Goal: Task Accomplishment & Management: Complete application form

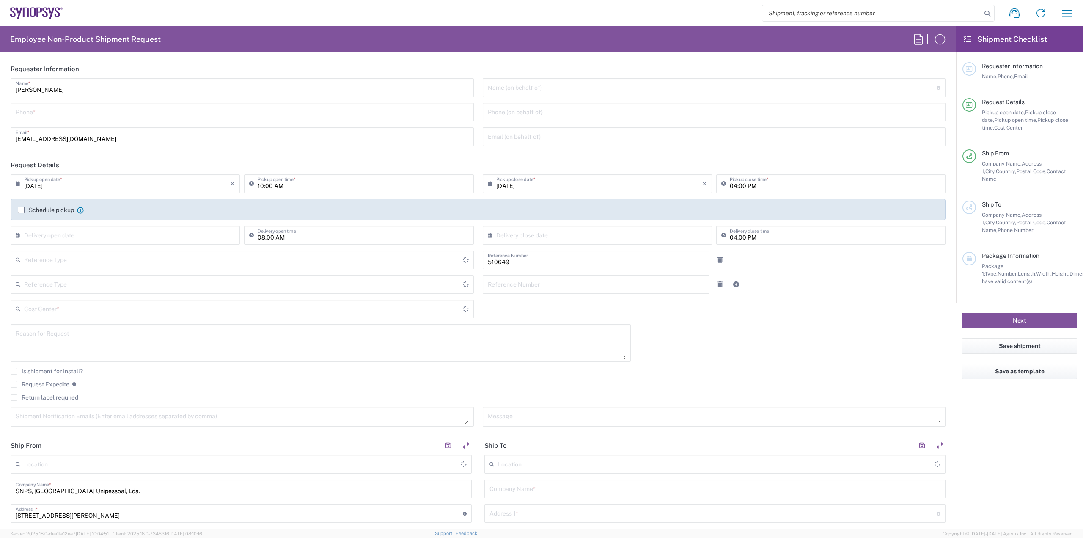
type input "Department"
type input "Delivered at Place"
type input "PT90, SG, IP-DIG, R& 510649"
type input "Portugal"
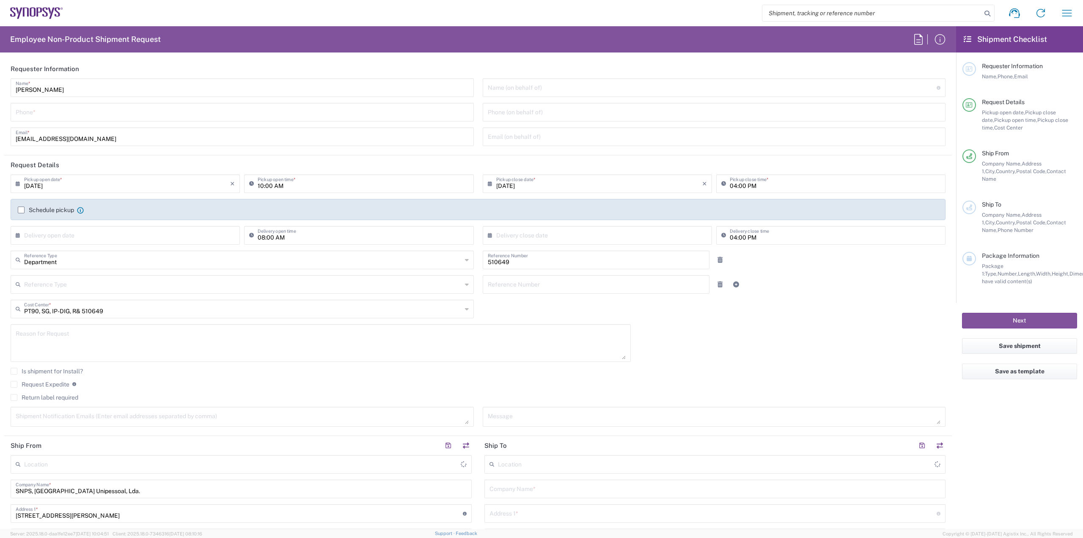
type input "Porto PT02"
click at [136, 116] on input "tel" at bounding box center [242, 111] width 453 height 15
type input "914402390"
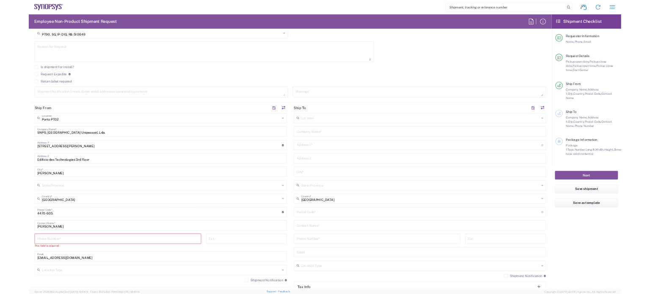
scroll to position [296, 0]
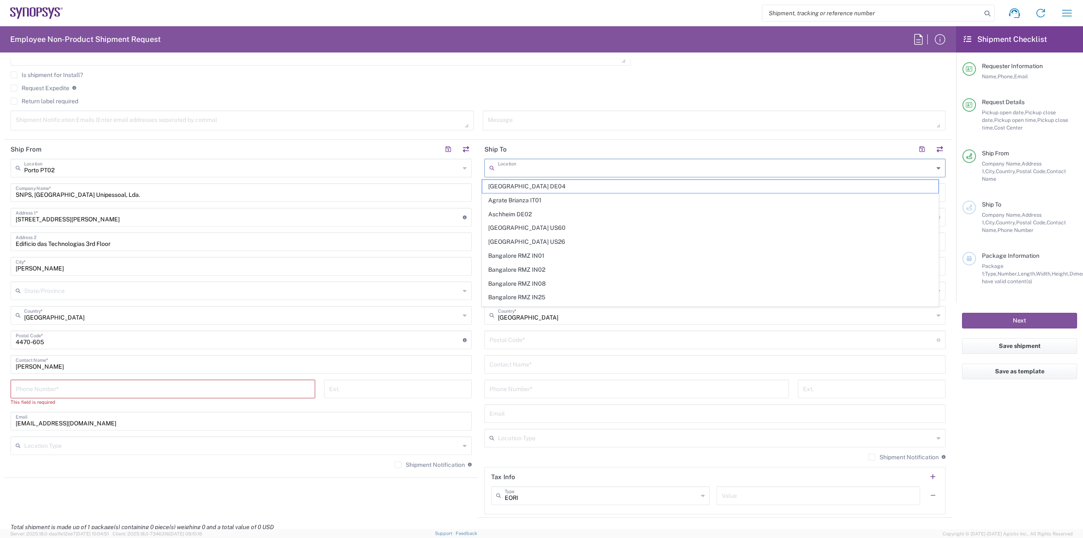
click at [542, 167] on input "text" at bounding box center [716, 167] width 436 height 15
click at [519, 153] on header "Ship To" at bounding box center [715, 149] width 474 height 19
click at [640, 200] on div "Company Name *" at bounding box center [715, 192] width 461 height 19
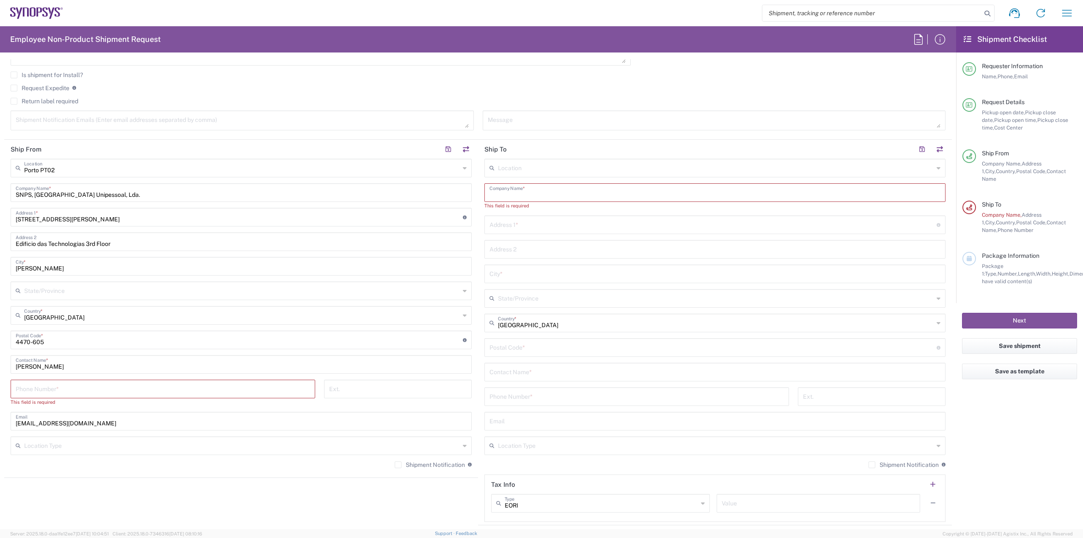
click at [586, 197] on input "text" at bounding box center [715, 192] width 451 height 15
paste input "Departamento de Engenharia Electrotécnica e de Computadores Pólo II da Universi…"
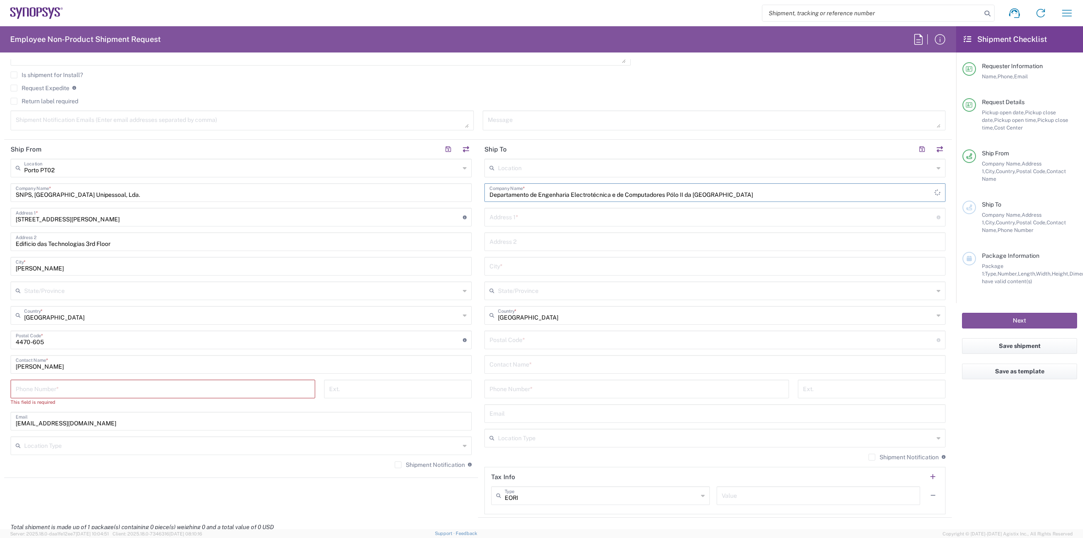
type input "Departamento de Engenharia Electrotécnica e de Computadores Pólo II da Universi…"
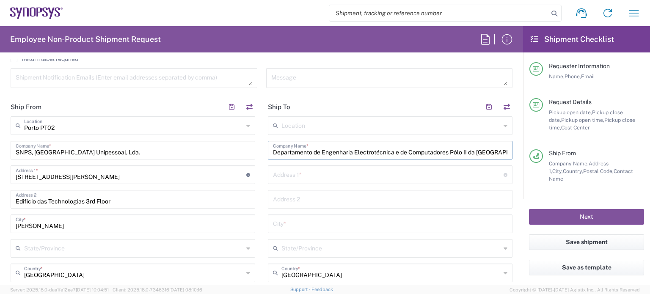
scroll to position [381, 0]
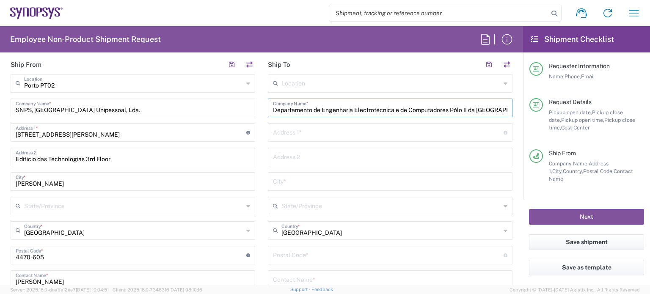
click at [337, 132] on input "text" at bounding box center [388, 131] width 231 height 15
click at [312, 129] on input "text" at bounding box center [388, 131] width 231 height 15
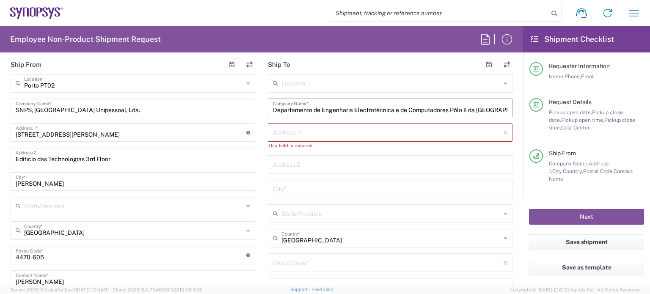
scroll to position [0, 41]
drag, startPoint x: 270, startPoint y: 110, endPoint x: 528, endPoint y: 105, distance: 258.6
click at [528, 105] on div "Employee Non-Product Shipment Request Requester Information Luis Pacheco Carval…" at bounding box center [325, 155] width 650 height 259
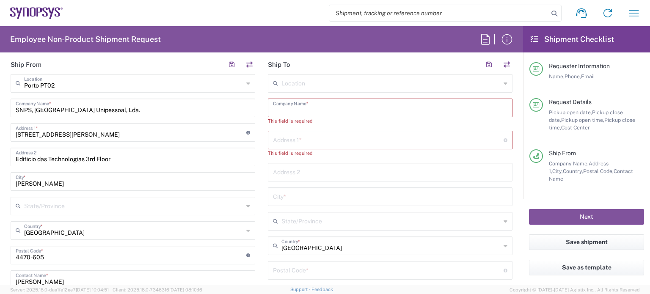
scroll to position [0, 0]
click at [330, 138] on input "text" at bounding box center [388, 139] width 231 height 15
paste input "Departamento de Engenharia Electrotécnica e de Computadores Pólo II da Universi…"
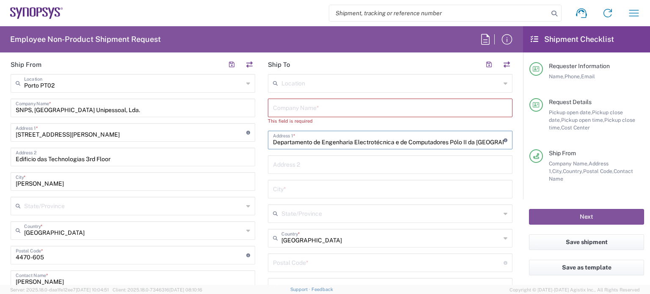
scroll to position [0, 44]
type input "Departamento de Engenharia Electrotécnica e de Computadores Pólo II da Universi…"
click at [345, 110] on input "text" at bounding box center [390, 107] width 234 height 15
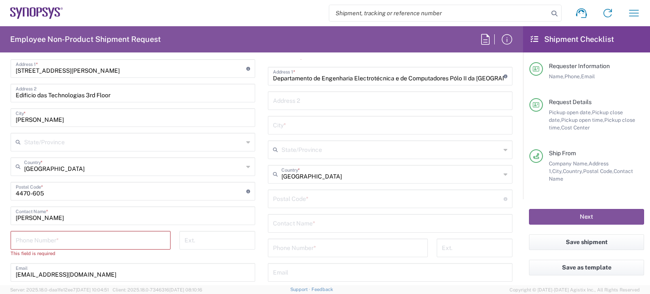
scroll to position [466, 0]
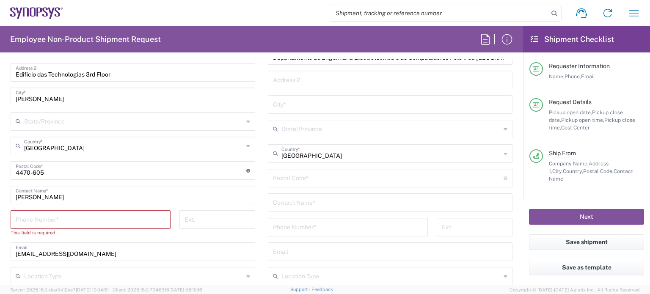
click at [318, 202] on input "text" at bounding box center [390, 202] width 234 height 15
paste input "Doutor Jorge Lobo"
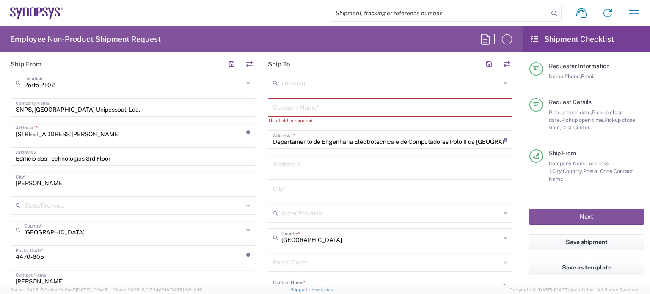
scroll to position [381, 0]
type input "Doutor Jorge Lobo"
drag, startPoint x: 270, startPoint y: 143, endPoint x: 525, endPoint y: 145, distance: 254.4
click at [525, 145] on div "Employee Non-Product Shipment Request Requester Information Luis Pacheco Carval…" at bounding box center [325, 155] width 650 height 259
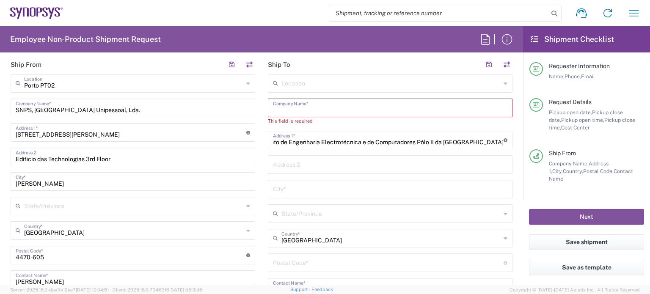
click at [395, 104] on input "text" at bounding box center [390, 107] width 234 height 15
paste input "Departamento de Engenharia Electrotécnica e de Computadores Pólo II da Universi…"
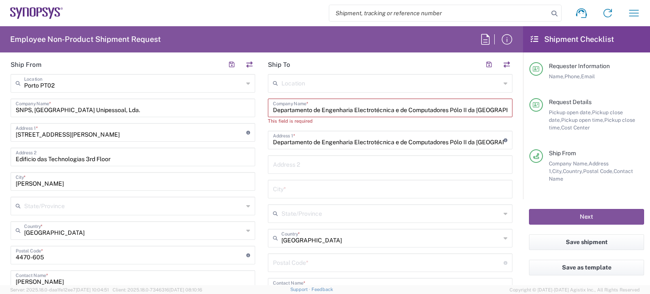
scroll to position [0, 41]
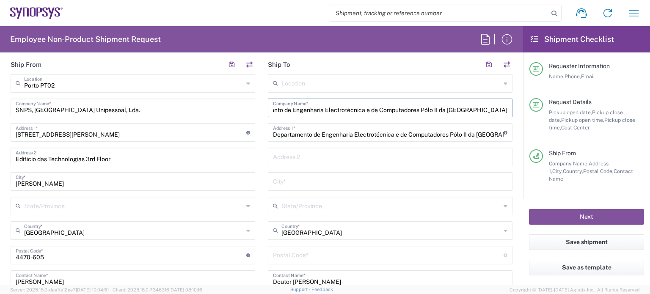
type input "Departamento de Engenharia Electrotécnica e de Computadores Pólo II da Universi…"
click at [325, 153] on input "text" at bounding box center [390, 156] width 234 height 15
click at [322, 176] on input "text" at bounding box center [390, 181] width 234 height 15
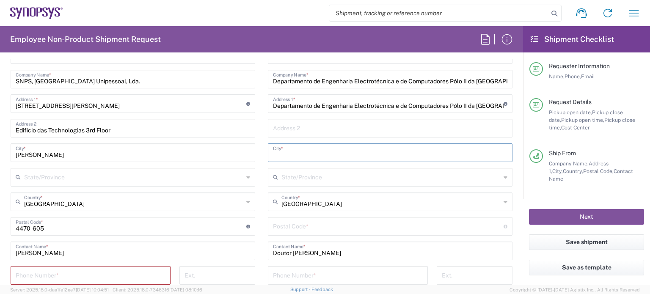
scroll to position [423, 0]
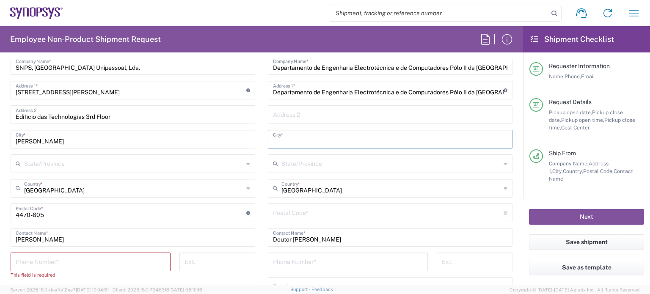
click at [291, 146] on div "City *" at bounding box center [390, 139] width 245 height 19
type input "Coimbra"
click at [300, 218] on input "undefined" at bounding box center [388, 212] width 231 height 15
paste input "3030-290 COIMBRA"
click at [300, 215] on input "undefined" at bounding box center [388, 212] width 231 height 15
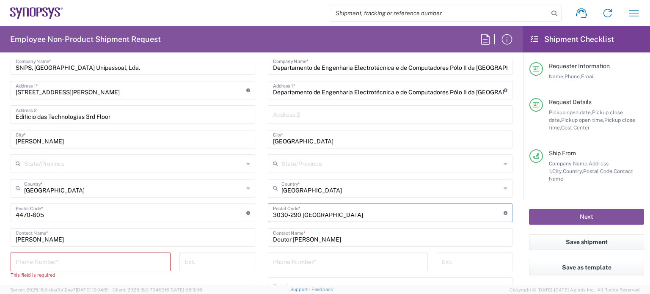
click at [300, 215] on input "undefined" at bounding box center [388, 212] width 231 height 15
type input "3030-290"
click at [253, 160] on main "Porto PT02 Location Porto PT02 Aachen DE04 Agrate Brianza IT01 Aschheim DE02 At…" at bounding box center [132, 190] width 257 height 316
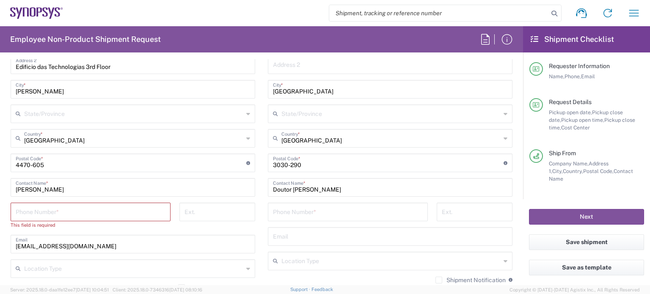
scroll to position [508, 0]
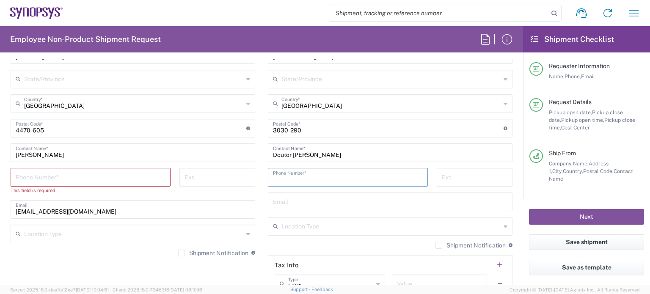
click at [300, 178] on input "tel" at bounding box center [348, 176] width 150 height 15
click at [305, 174] on input "tel" at bounding box center [348, 176] width 150 height 15
paste input "967024407"
type input "967024407"
click at [373, 199] on input "text" at bounding box center [390, 201] width 234 height 15
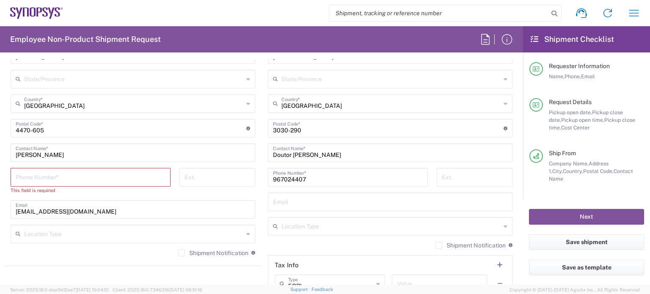
click at [256, 86] on main "Porto PT02 Location Porto PT02 Aachen DE04 Agrate Brianza IT01 Aschheim DE02 At…" at bounding box center [132, 105] width 257 height 316
click at [413, 204] on input "text" at bounding box center [390, 201] width 234 height 15
paste input "jlobo@isr.uc.pt"
type input "jlobo@isr.uc.pt"
click at [359, 246] on div "Shipment Notification If checked, a shipment notification email will be sent to…" at bounding box center [390, 249] width 245 height 14
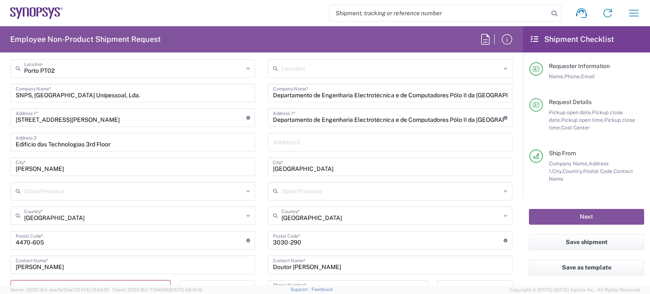
scroll to position [381, 0]
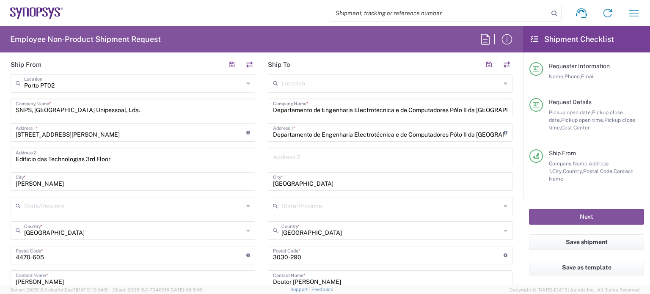
click at [303, 158] on input "text" at bounding box center [390, 156] width 234 height 15
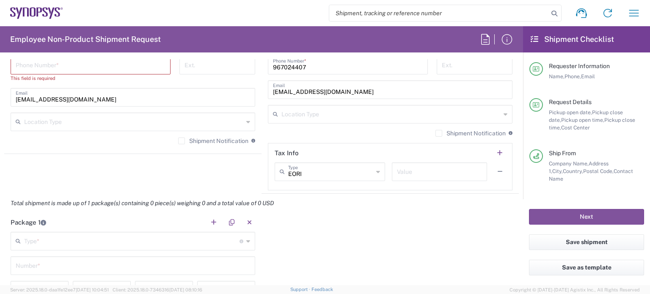
scroll to position [635, 0]
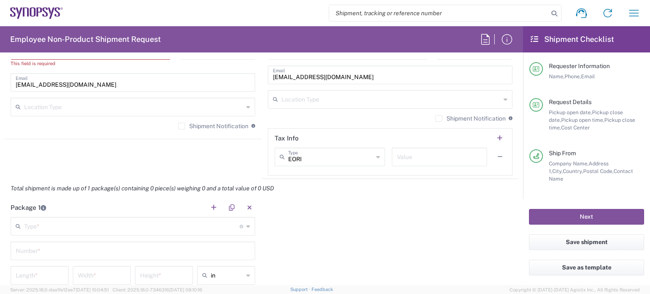
click at [345, 220] on div "Package 1 Type * Material used to package goods Bale(s) Basket(s) Bolt(s) Bottl…" at bounding box center [261, 277] width 515 height 158
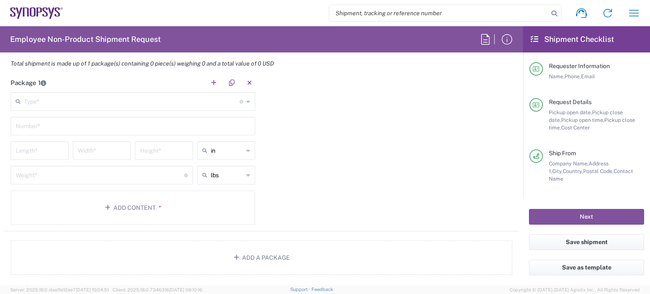
scroll to position [762, 0]
click at [247, 102] on div "Type * Material used to package goods" at bounding box center [133, 99] width 245 height 19
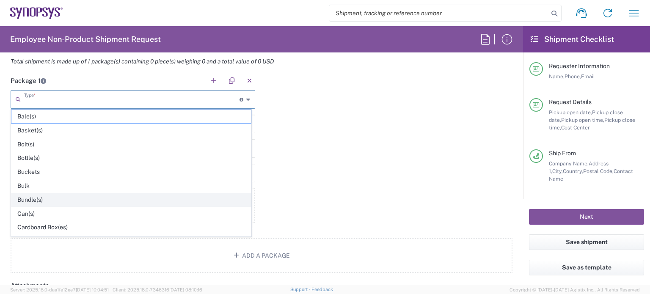
scroll to position [42, 0]
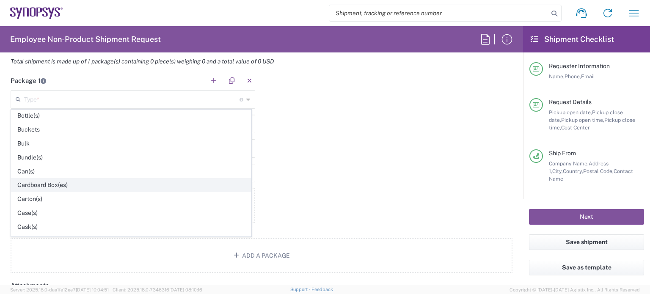
click at [220, 184] on span "Cardboard Box(es)" at bounding box center [131, 185] width 240 height 13
type input "Cardboard Box(es)"
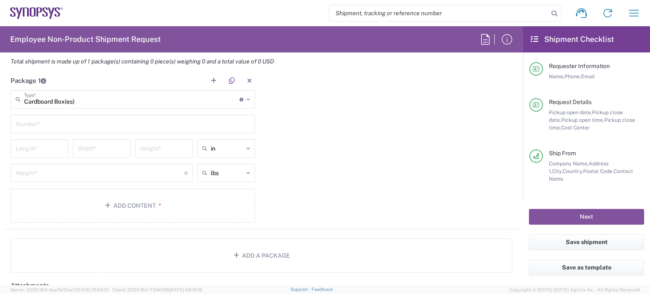
click at [230, 126] on input "text" at bounding box center [133, 123] width 234 height 15
type input "1"
click at [234, 143] on input "text" at bounding box center [227, 149] width 33 height 14
click at [226, 180] on span "cm" at bounding box center [223, 179] width 55 height 13
type input "cm"
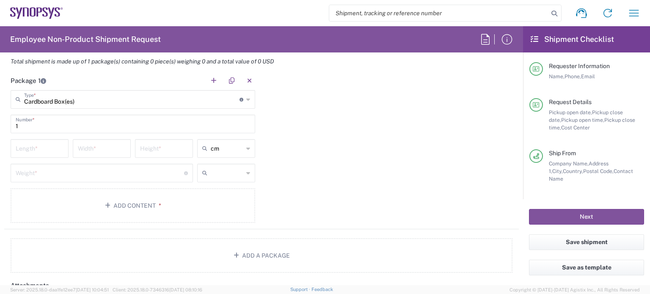
click at [227, 176] on input "text" at bounding box center [227, 173] width 33 height 14
click at [217, 200] on span "kgs" at bounding box center [223, 204] width 55 height 13
type input "kgs"
click at [42, 146] on input "number" at bounding box center [40, 148] width 48 height 15
type input "64"
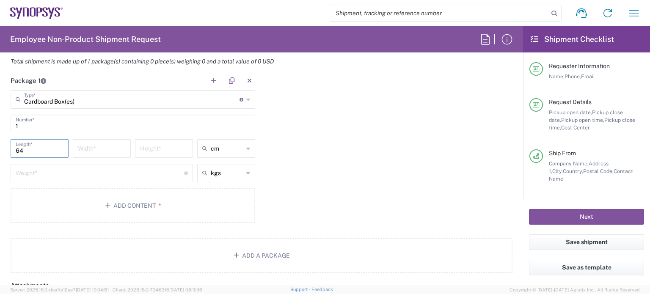
click at [86, 147] on input "number" at bounding box center [102, 148] width 48 height 15
type input "46"
click at [145, 150] on input "number" at bounding box center [164, 148] width 48 height 15
type input "34"
click at [135, 171] on input "number" at bounding box center [100, 172] width 168 height 15
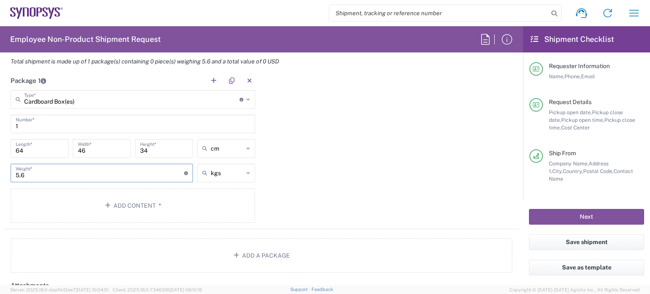
type input "5.6"
click at [419, 190] on div "Package 1 Cardboard Box(es) Type * Material used to package goods Bale(s) Baske…" at bounding box center [261, 150] width 515 height 158
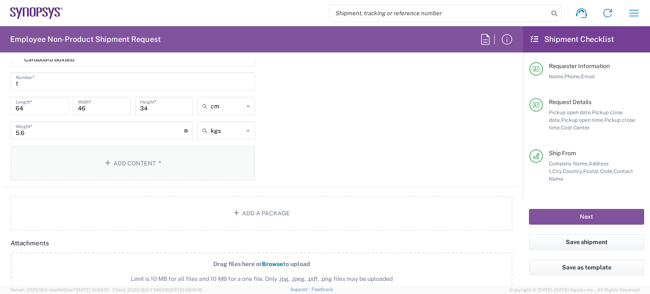
click at [156, 160] on span "*" at bounding box center [159, 163] width 6 height 7
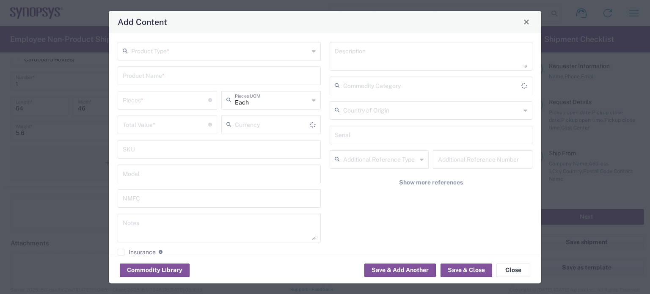
type input "US Dollar"
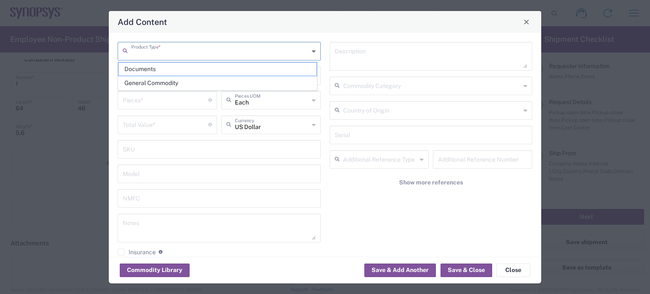
click at [260, 55] on input "text" at bounding box center [220, 50] width 178 height 15
click at [223, 77] on span "General Commodity" at bounding box center [217, 83] width 198 height 13
type input "General Commodity"
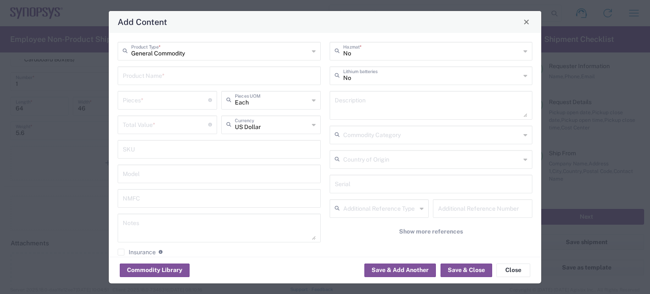
click at [223, 77] on input "text" at bounding box center [219, 75] width 193 height 15
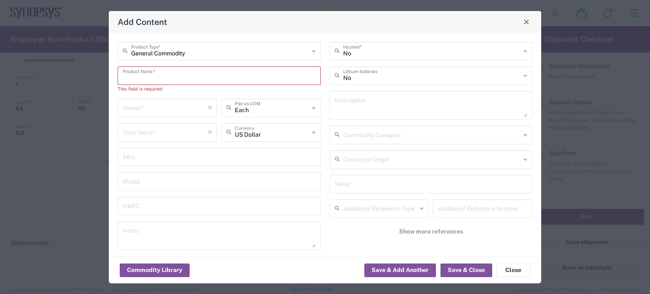
paste input "Versal™ AI Edge Series VEK280 Evaluation Kit"
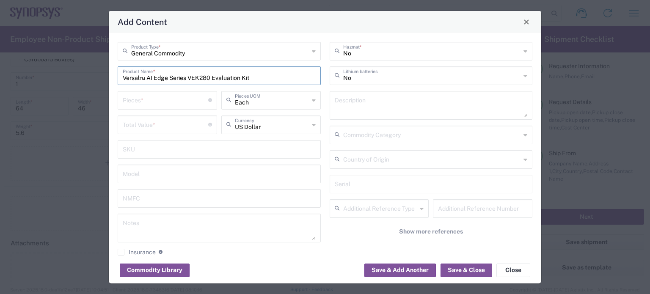
click at [205, 78] on input "Versal™ AI Edge Series VEK280 Evaluation Kit" at bounding box center [219, 75] width 193 height 15
drag, startPoint x: 212, startPoint y: 76, endPoint x: 193, endPoint y: 78, distance: 18.7
click at [193, 78] on input "Versal™ AI Edge Series VEK280 Evaluation Kit" at bounding box center [219, 75] width 193 height 15
type input "Versal™ AI Edge Series VC190 Evaluation Kit"
click at [198, 98] on input "number" at bounding box center [165, 99] width 85 height 15
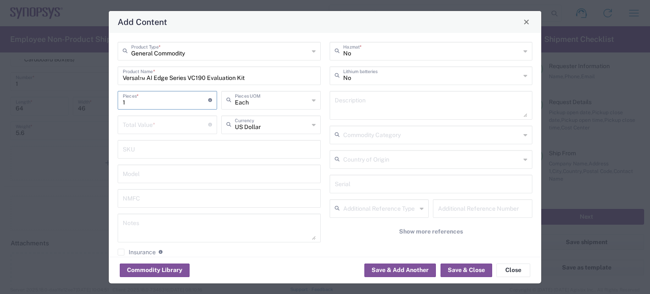
type input "1"
click at [181, 126] on input "number" at bounding box center [165, 124] width 85 height 15
click at [524, 52] on icon at bounding box center [526, 51] width 4 height 14
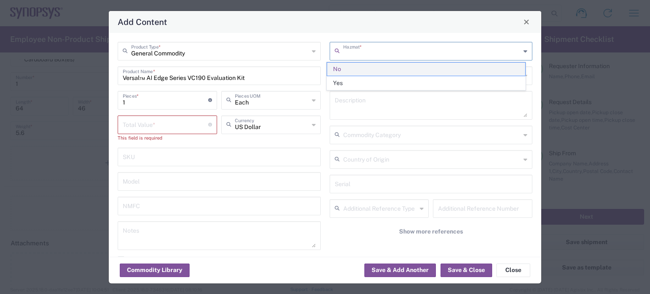
click at [339, 70] on span "No" at bounding box center [426, 69] width 198 height 13
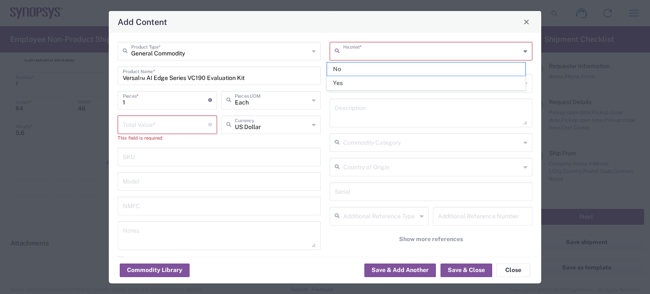
click at [350, 54] on input "text" at bounding box center [432, 50] width 178 height 15
click at [346, 67] on span "No" at bounding box center [426, 69] width 198 height 13
type input "No"
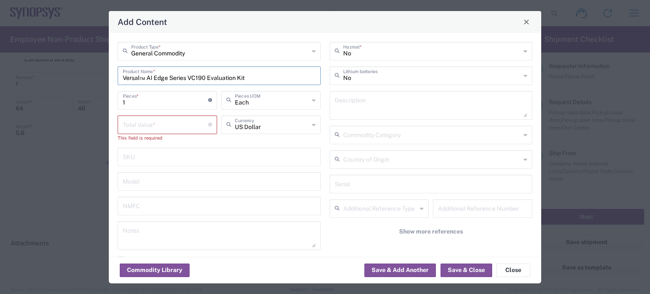
drag, startPoint x: 254, startPoint y: 76, endPoint x: 74, endPoint y: 67, distance: 179.2
click at [74, 67] on div "Add Content General Commodity Product Type * Versal™ AI Edge Series VC190 Evalu…" at bounding box center [325, 147] width 650 height 294
click at [145, 76] on input "Versal™ AI Edge Series VC190 Evaluation Kit" at bounding box center [219, 75] width 193 height 15
type input "Versa AI Edge Series VC190 Evaluation Kit"
click at [152, 120] on input "number" at bounding box center [165, 124] width 85 height 15
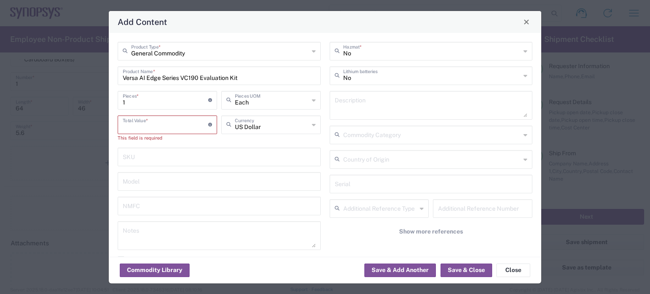
paste input "13195.00"
type input "13195"
click at [254, 264] on div "Commodity Library Save & Add Another Save & Close Close" at bounding box center [325, 270] width 433 height 27
click at [468, 266] on button "Save & Close" at bounding box center [467, 271] width 52 height 14
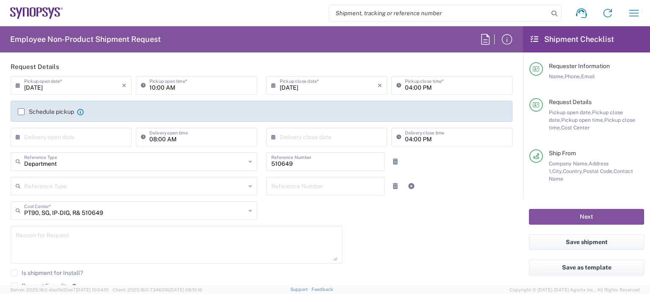
scroll to position [0, 0]
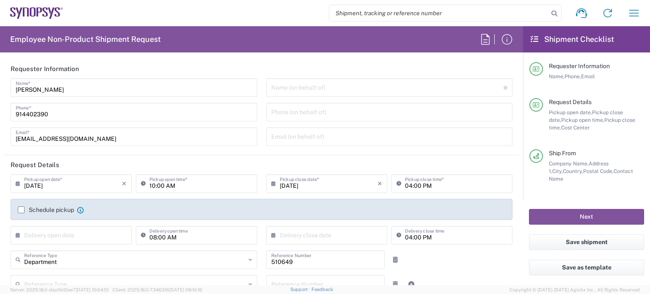
click at [24, 210] on label "Schedule pickup" at bounding box center [46, 210] width 56 height 7
click at [21, 210] on input "Schedule pickup" at bounding box center [21, 210] width 0 height 0
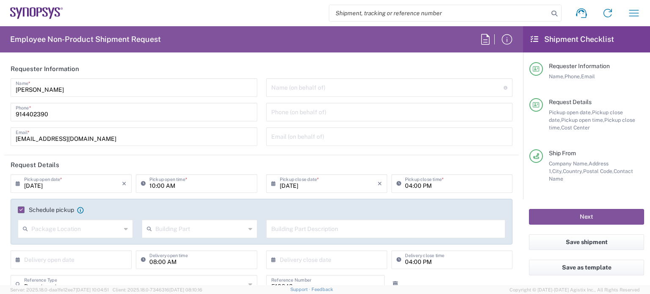
click at [121, 229] on div "Package Location" at bounding box center [75, 229] width 115 height 19
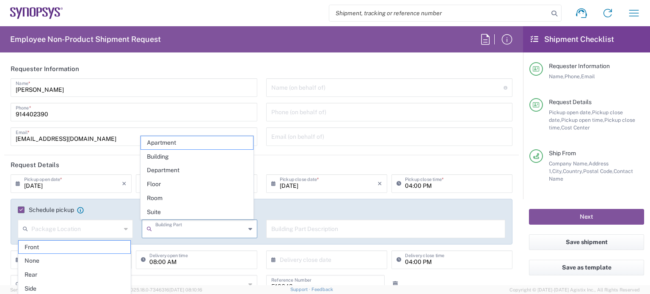
click at [188, 226] on input "text" at bounding box center [200, 228] width 90 height 15
click at [327, 233] on input "text" at bounding box center [385, 228] width 229 height 15
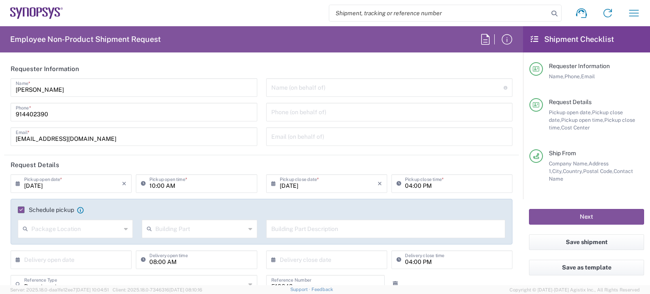
click at [19, 209] on label "Schedule pickup" at bounding box center [46, 210] width 56 height 7
click at [19, 210] on input "Schedule pickup" at bounding box center [19, 210] width 0 height 0
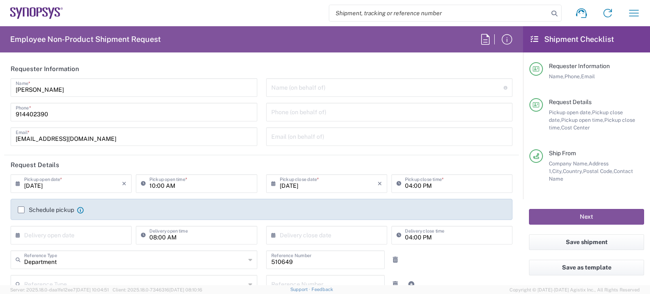
click at [23, 209] on label "Schedule pickup" at bounding box center [46, 210] width 56 height 7
click at [21, 210] on input "Schedule pickup" at bounding box center [21, 210] width 0 height 0
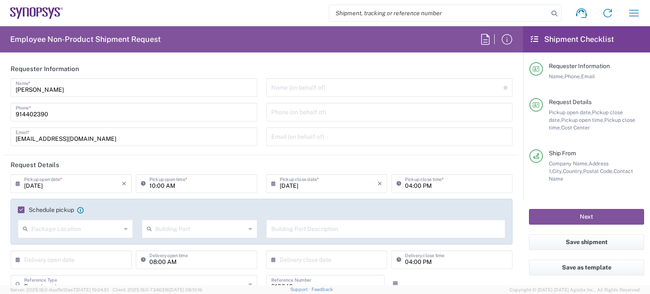
click at [67, 227] on input "text" at bounding box center [76, 228] width 90 height 15
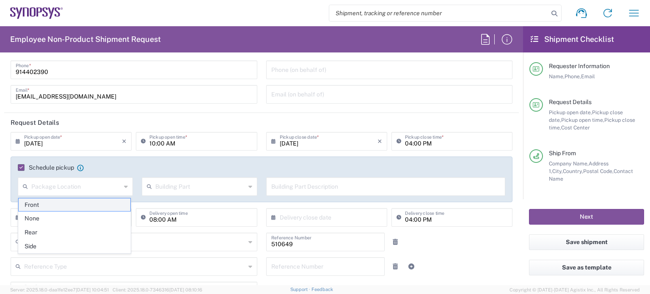
click at [71, 205] on span "Front" at bounding box center [75, 204] width 112 height 13
type input "Front"
click at [198, 181] on input "text" at bounding box center [200, 186] width 90 height 15
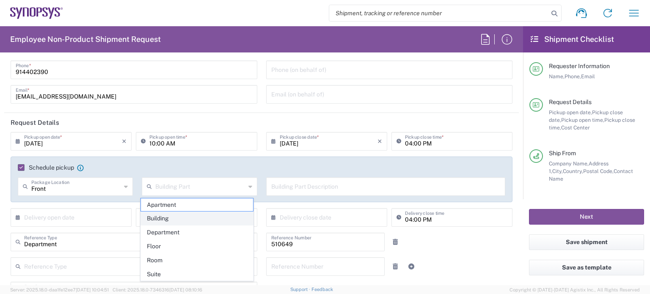
click at [174, 216] on span "Building" at bounding box center [197, 218] width 112 height 13
type input "Building"
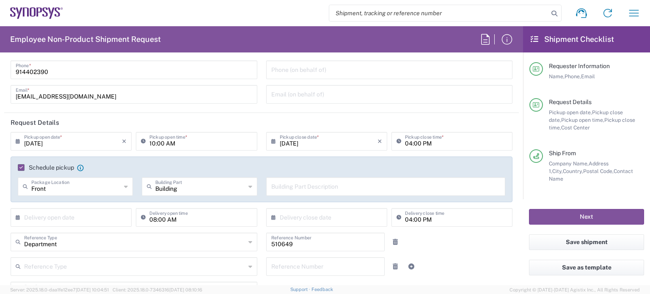
click at [302, 184] on input "text" at bounding box center [385, 186] width 229 height 15
click at [332, 187] on input "text" at bounding box center [385, 186] width 229 height 15
click at [438, 164] on agx-checkbox-control "Schedule pickup When scheduling a pickup please be sure to meet the following c…" at bounding box center [262, 168] width 488 height 8
click at [152, 145] on input "10:00 AM" at bounding box center [200, 140] width 102 height 15
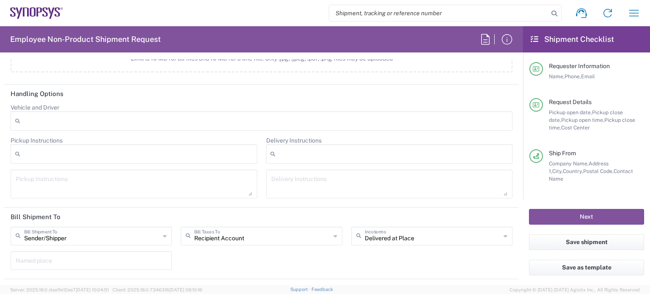
scroll to position [1100, 0]
type input "11:00 AM"
click at [590, 220] on button "Next" at bounding box center [586, 217] width 115 height 16
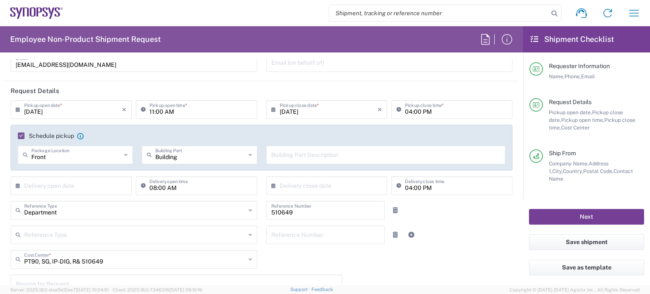
scroll to position [0, 0]
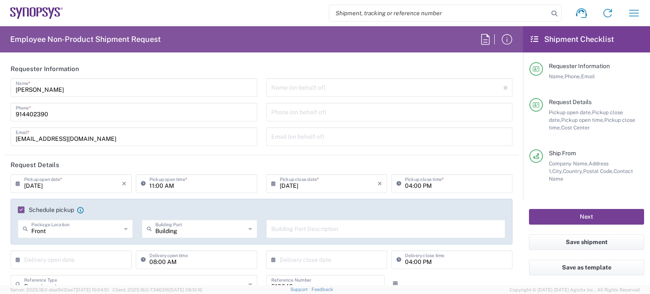
click at [592, 214] on button "Next" at bounding box center [586, 217] width 115 height 16
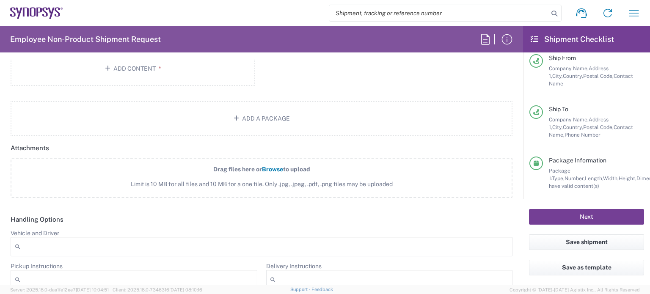
scroll to position [1144, 0]
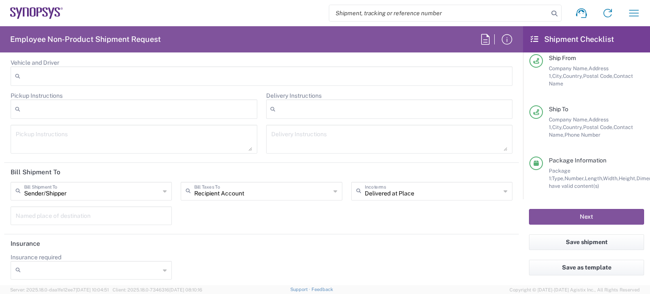
click at [410, 259] on div "Insurance required No Yes" at bounding box center [261, 270] width 511 height 32
click at [618, 215] on button "Next" at bounding box center [586, 217] width 115 height 16
click at [582, 245] on button "Save shipment" at bounding box center [586, 242] width 115 height 16
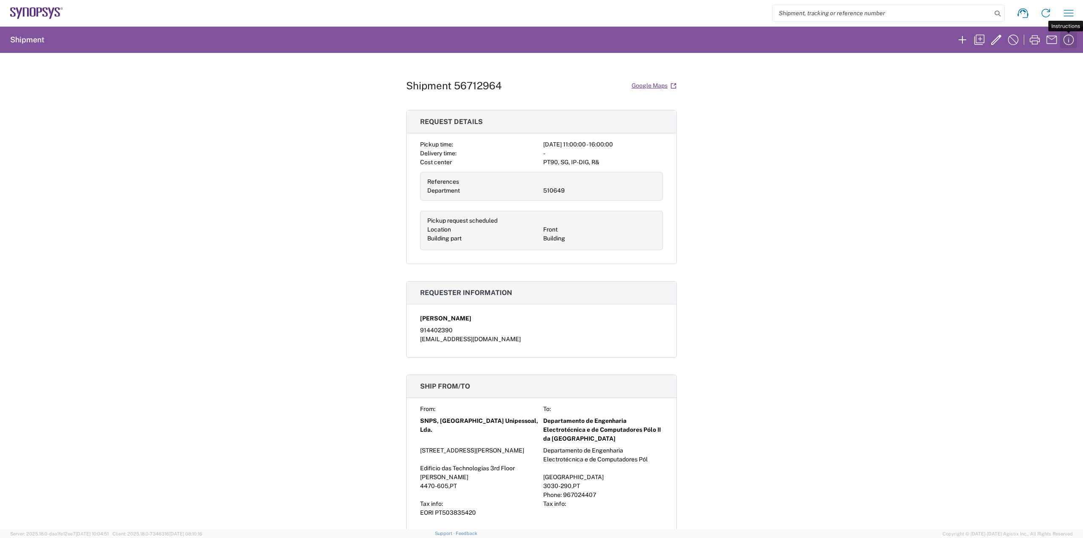
click at [1064, 41] on icon "button" at bounding box center [1069, 40] width 11 height 11
click at [1062, 41] on button "button" at bounding box center [1069, 39] width 17 height 17
